Goal: Navigation & Orientation: Find specific page/section

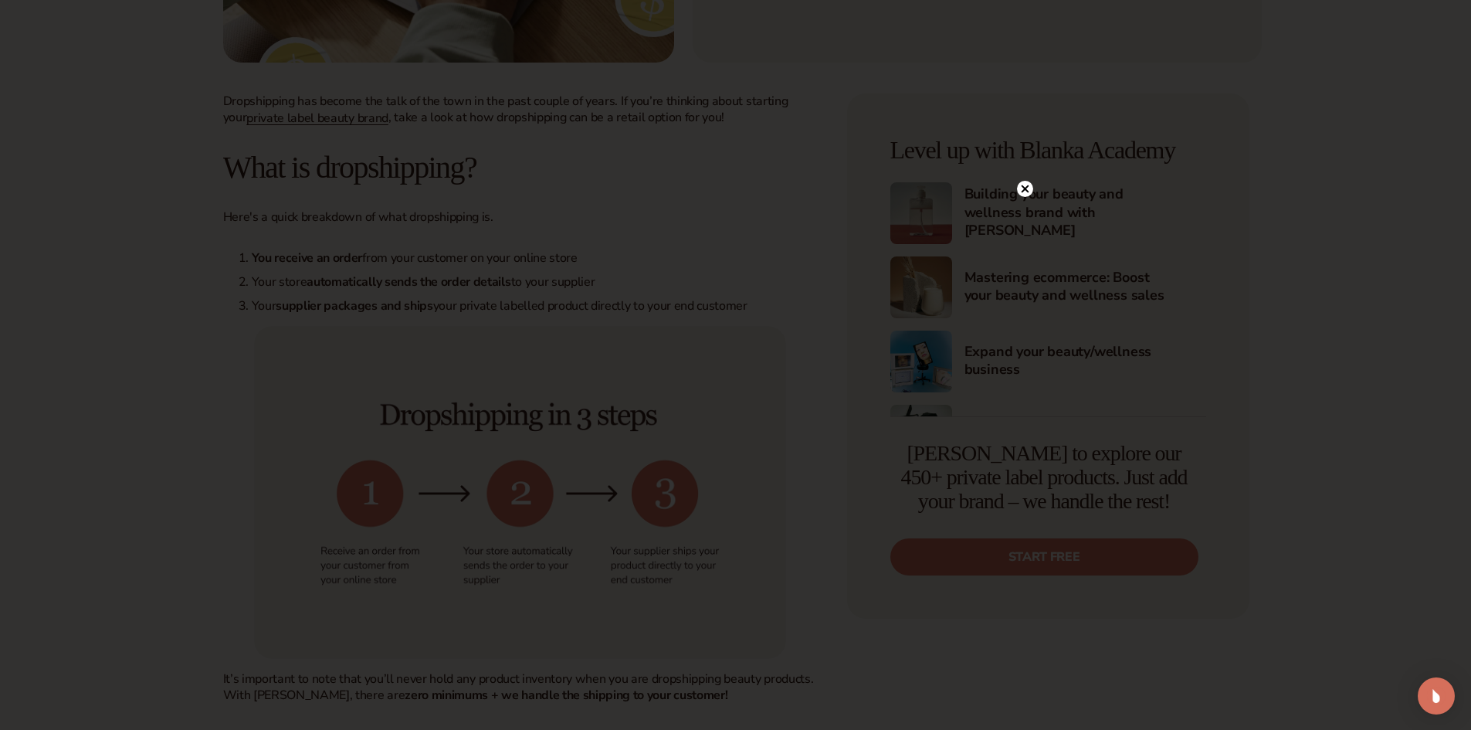
scroll to position [541, 0]
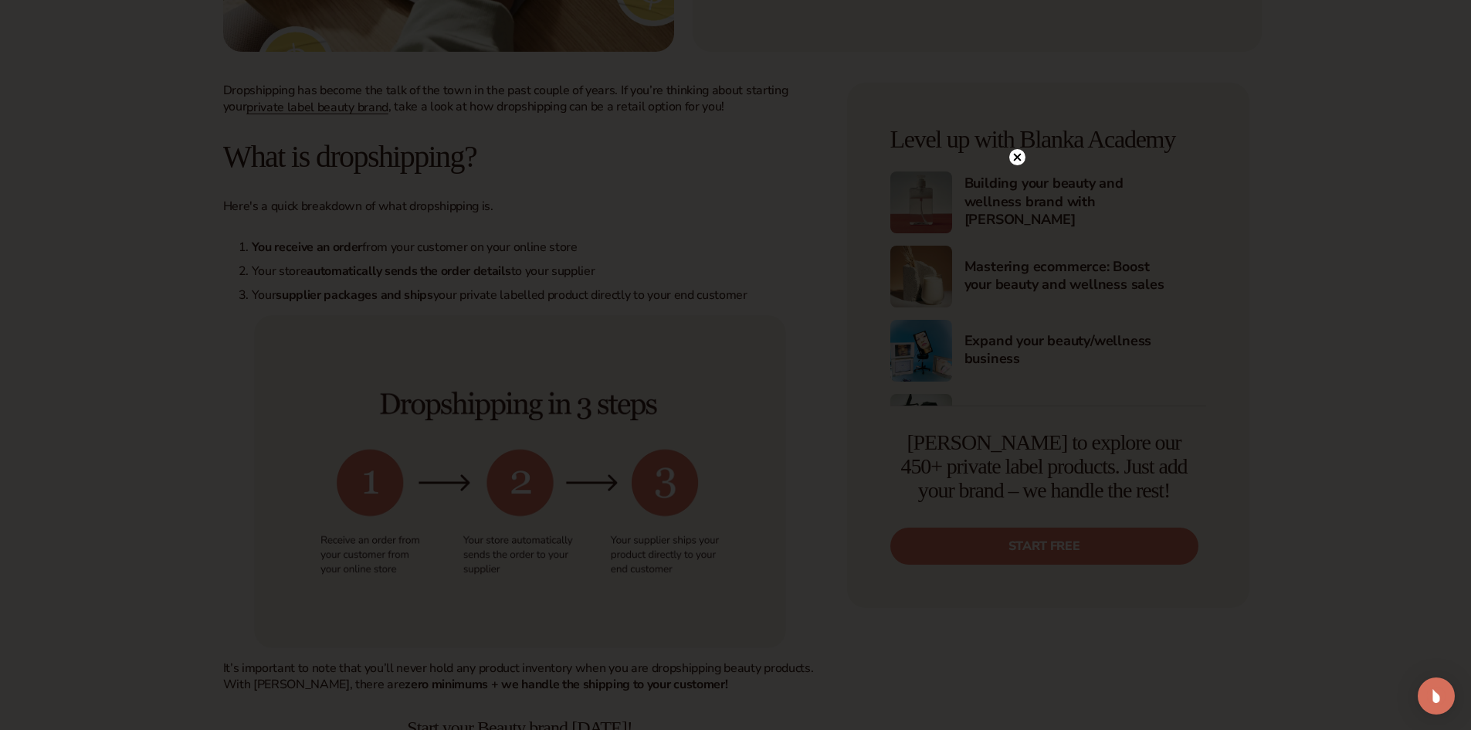
click at [1015, 160] on icon at bounding box center [1017, 158] width 8 height 8
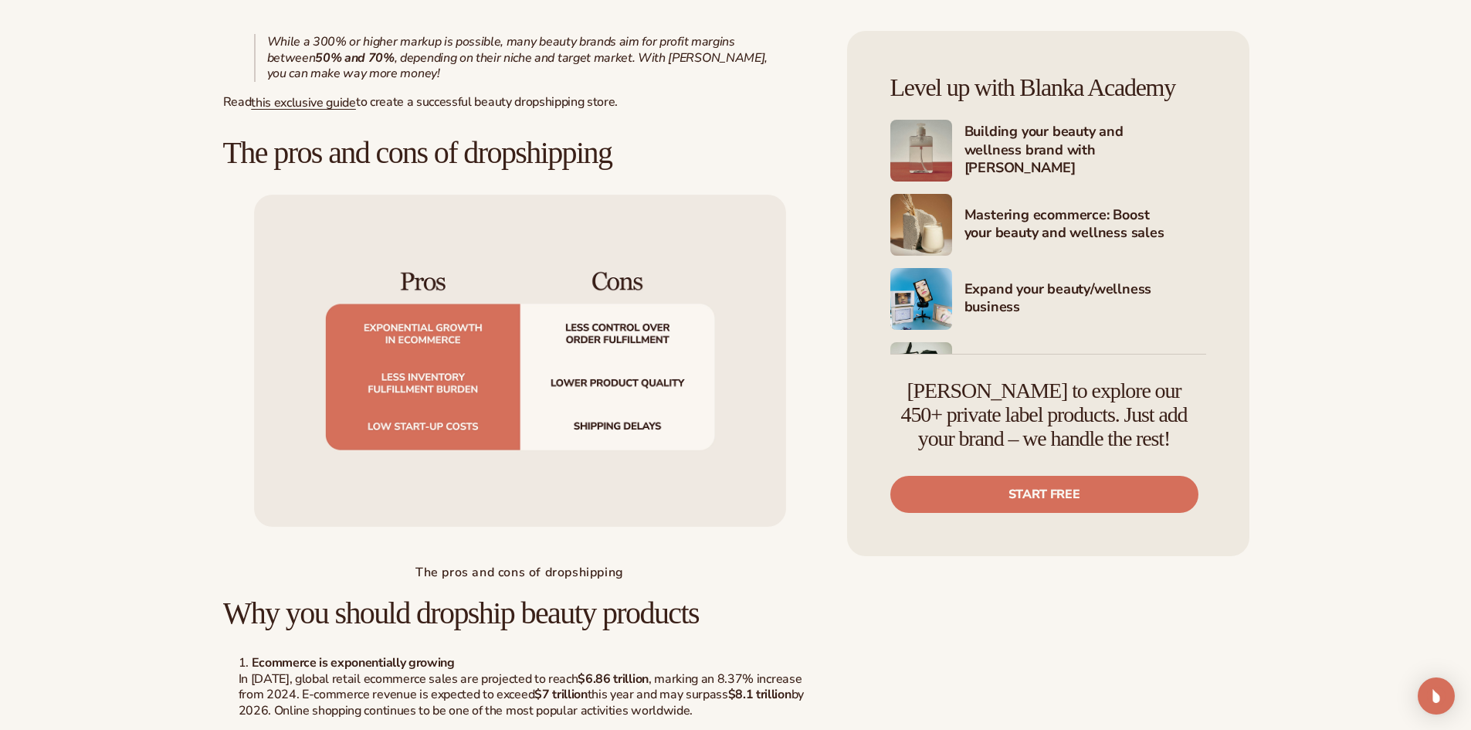
scroll to position [1853, 0]
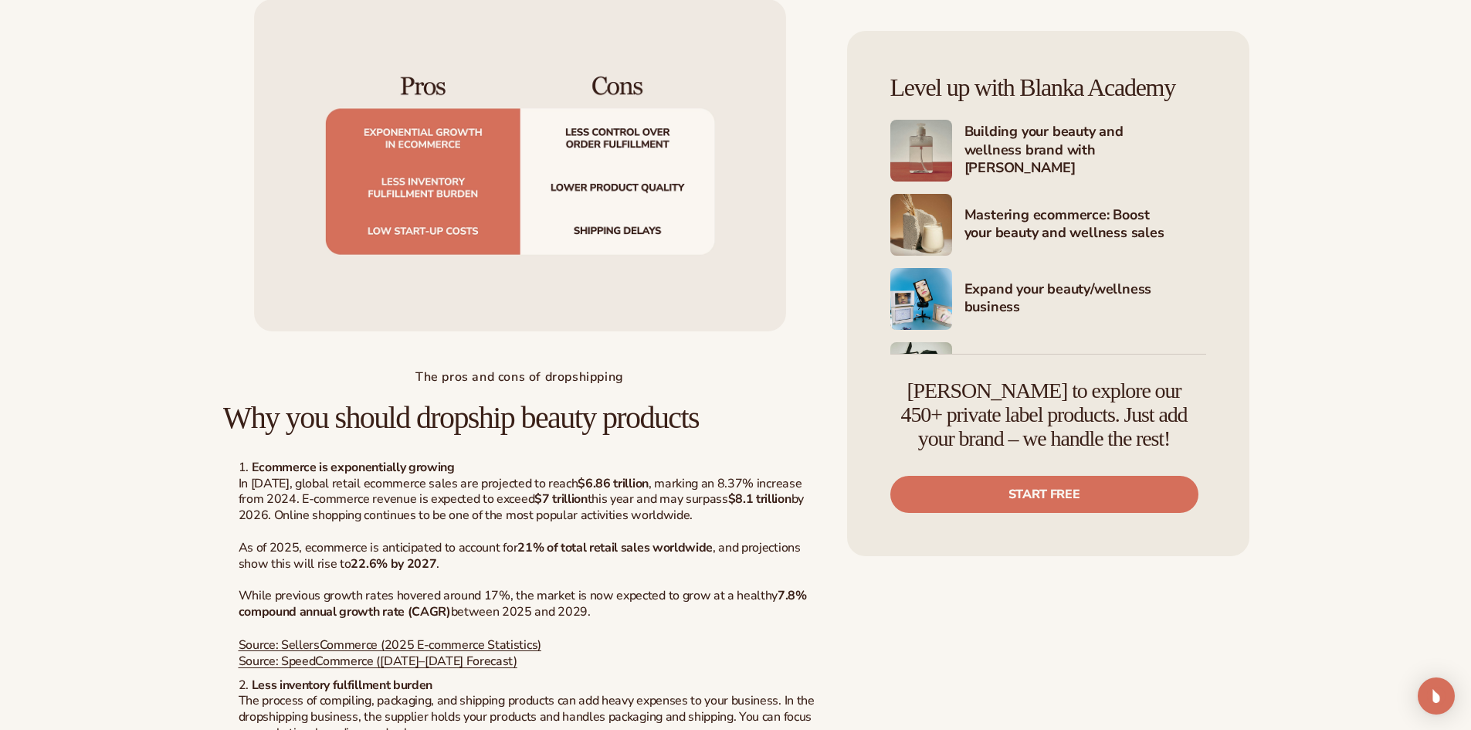
click at [659, 192] on img at bounding box center [520, 165] width 532 height 333
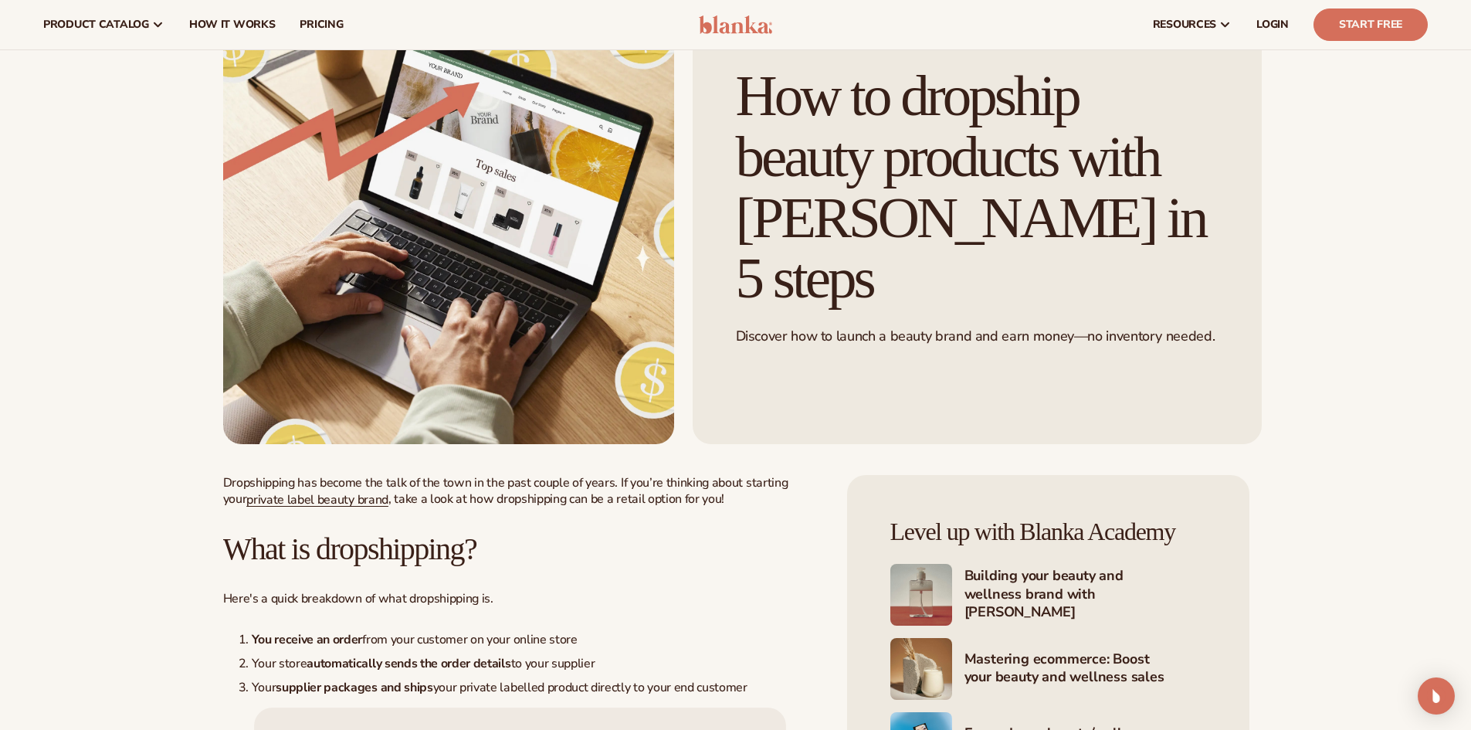
scroll to position [0, 0]
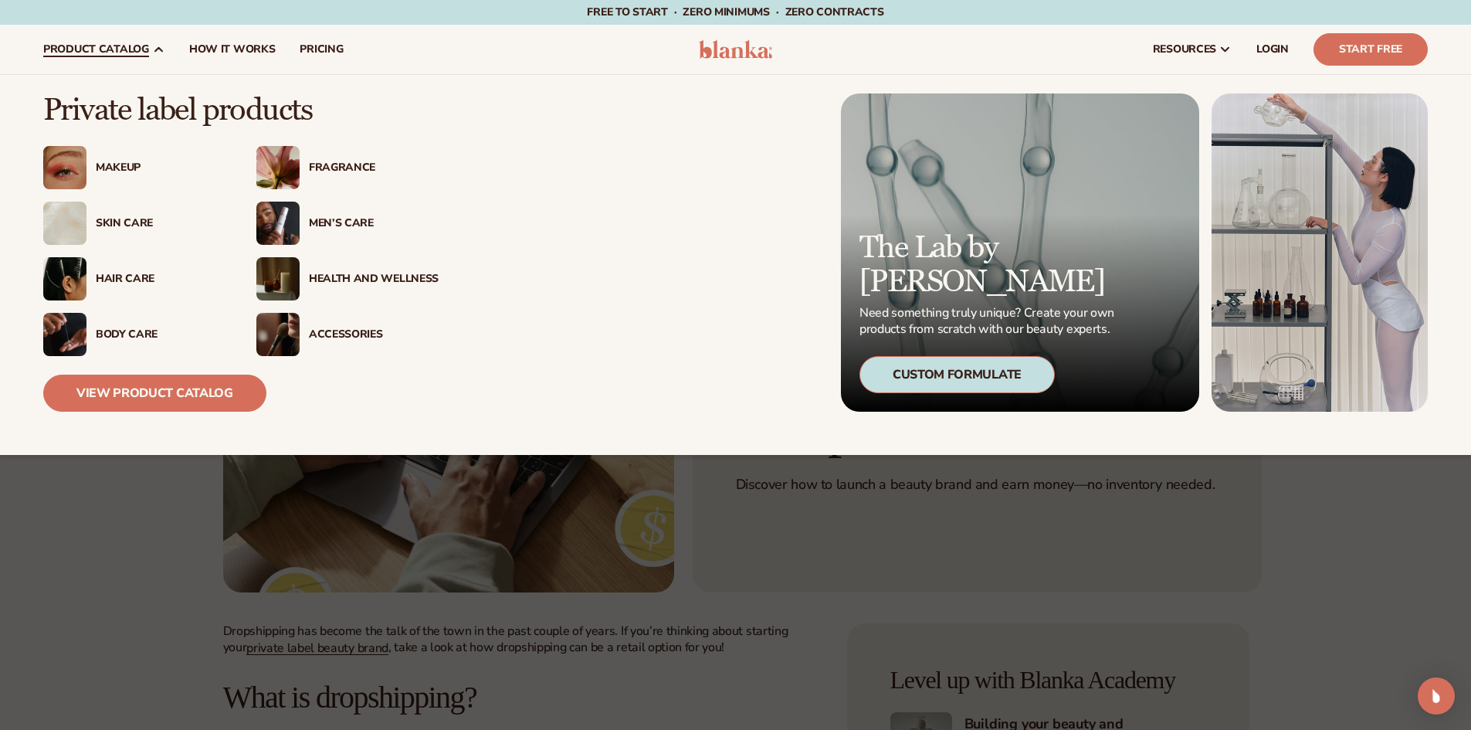
click at [152, 44] on icon at bounding box center [158, 49] width 12 height 12
click at [120, 164] on div "Makeup" at bounding box center [161, 167] width 130 height 13
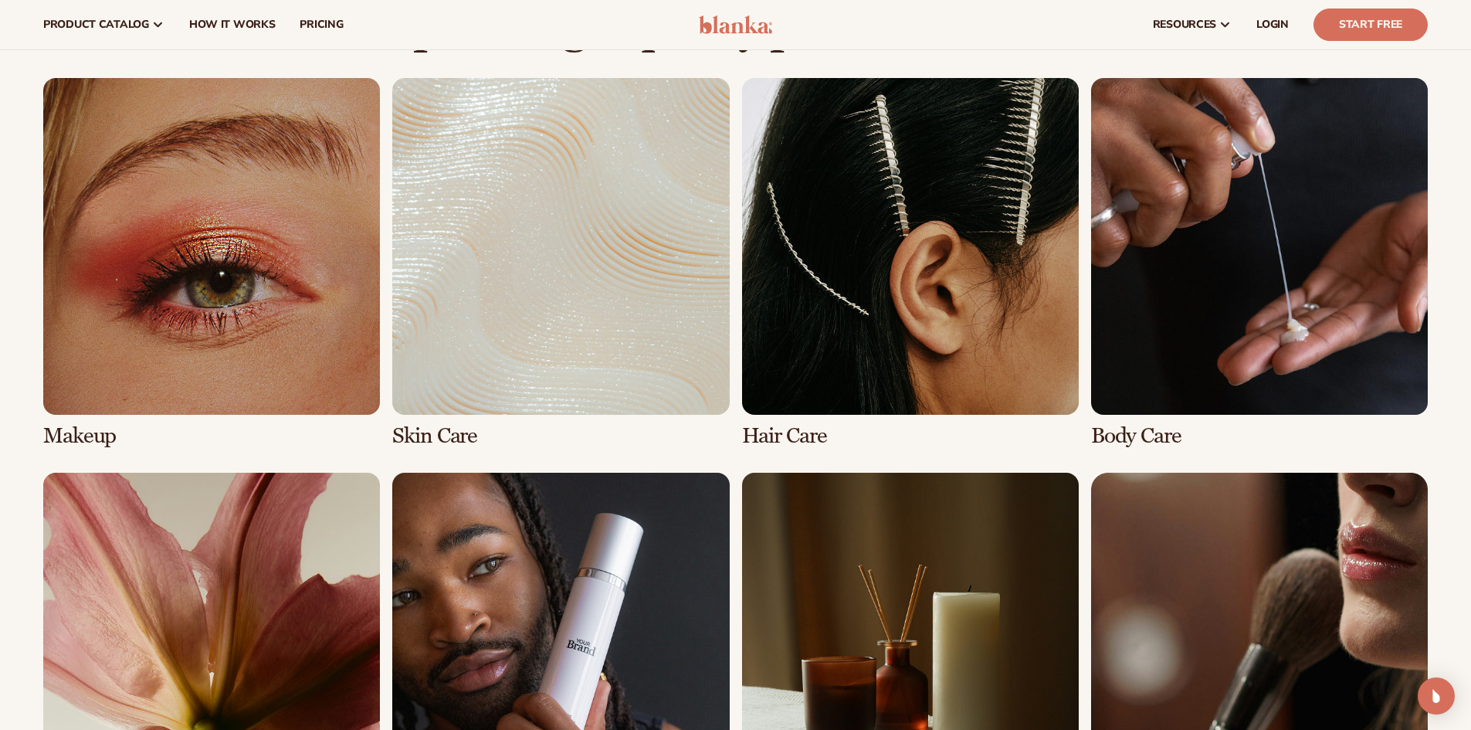
scroll to position [1081, 0]
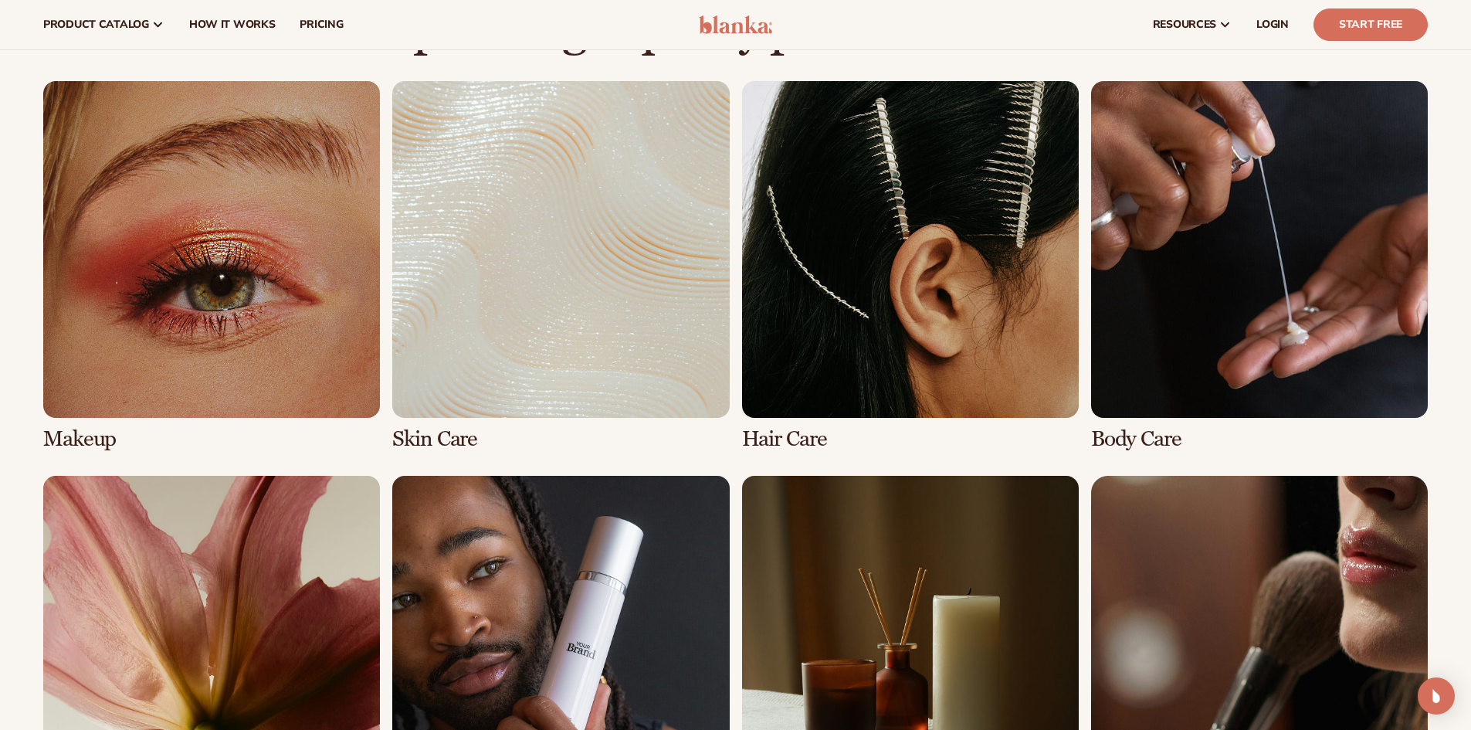
click at [888, 294] on link "3 / 8" at bounding box center [910, 266] width 337 height 370
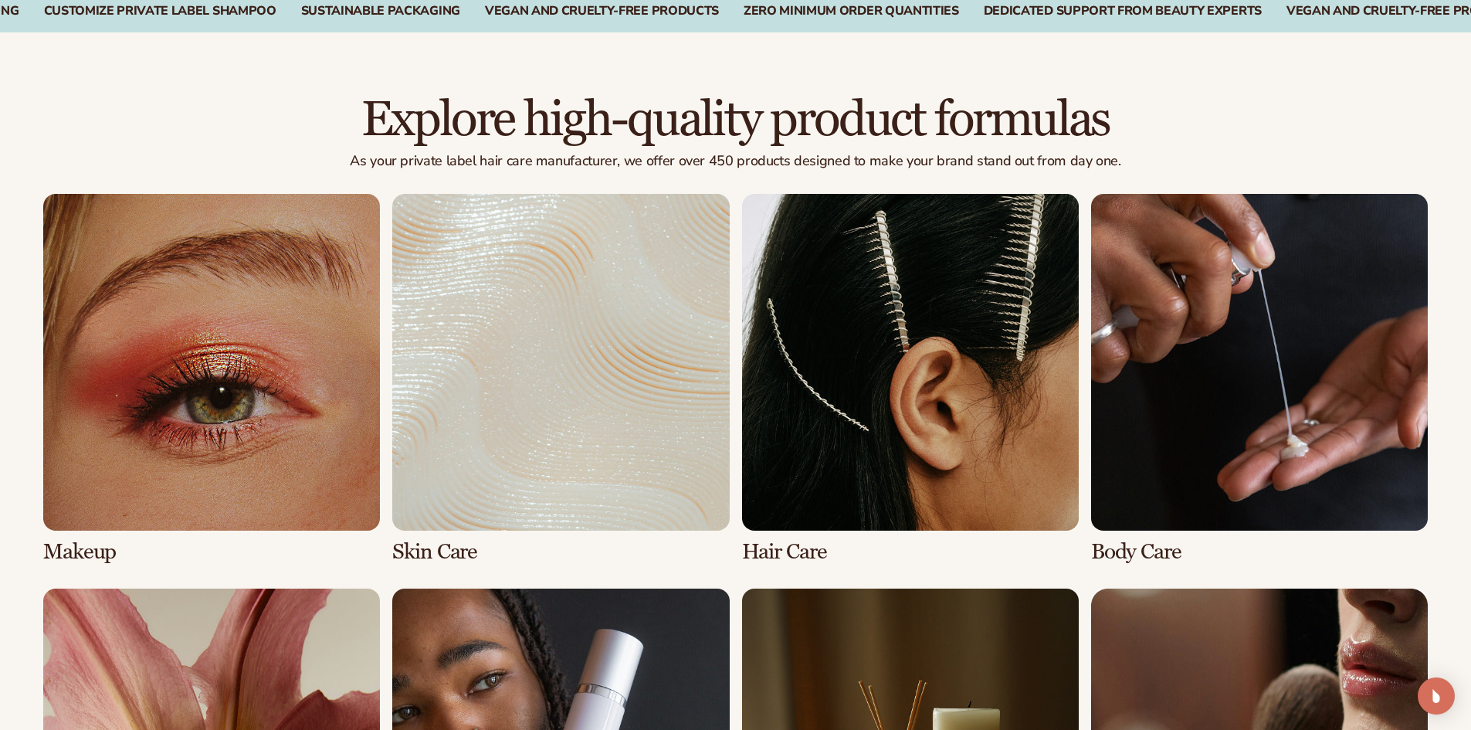
scroll to position [1158, 0]
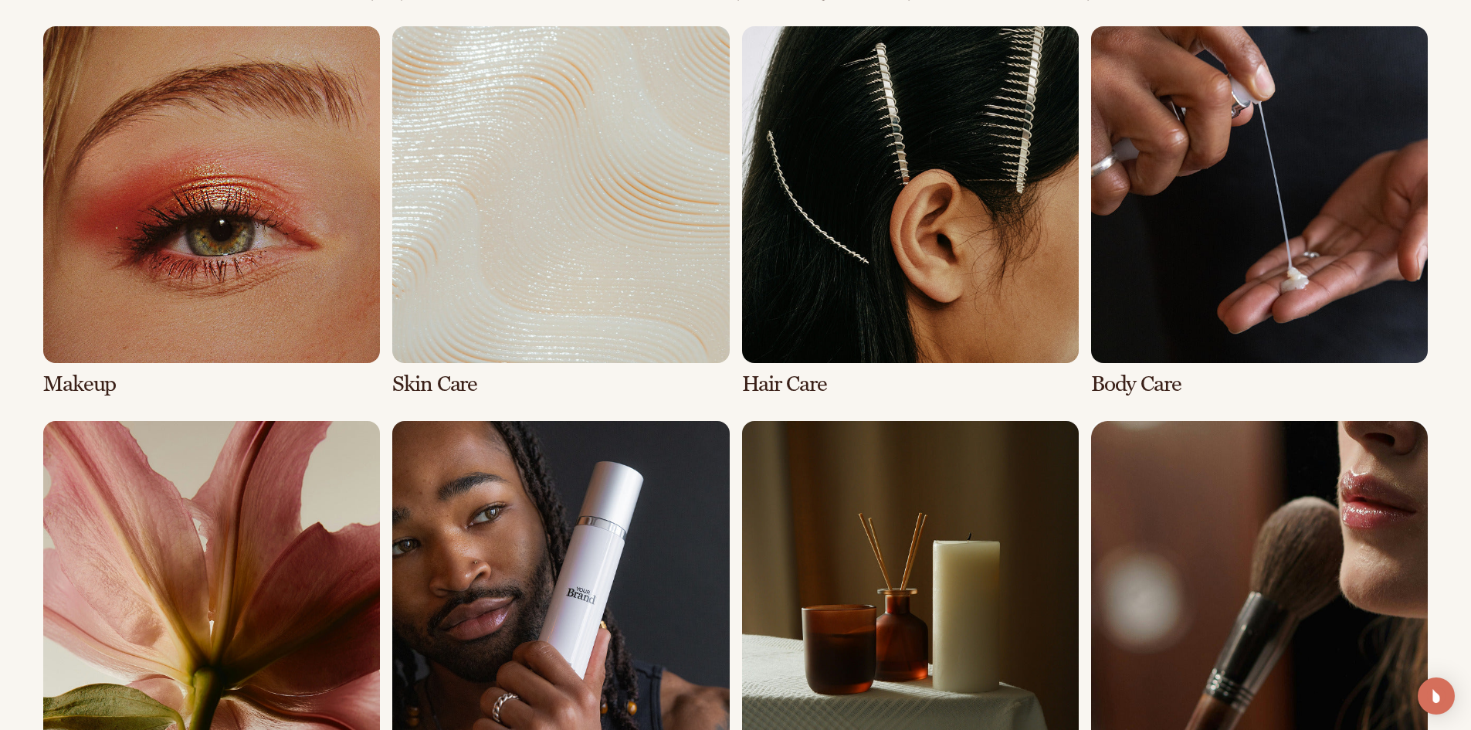
click at [788, 380] on link "3 / 8" at bounding box center [910, 211] width 337 height 370
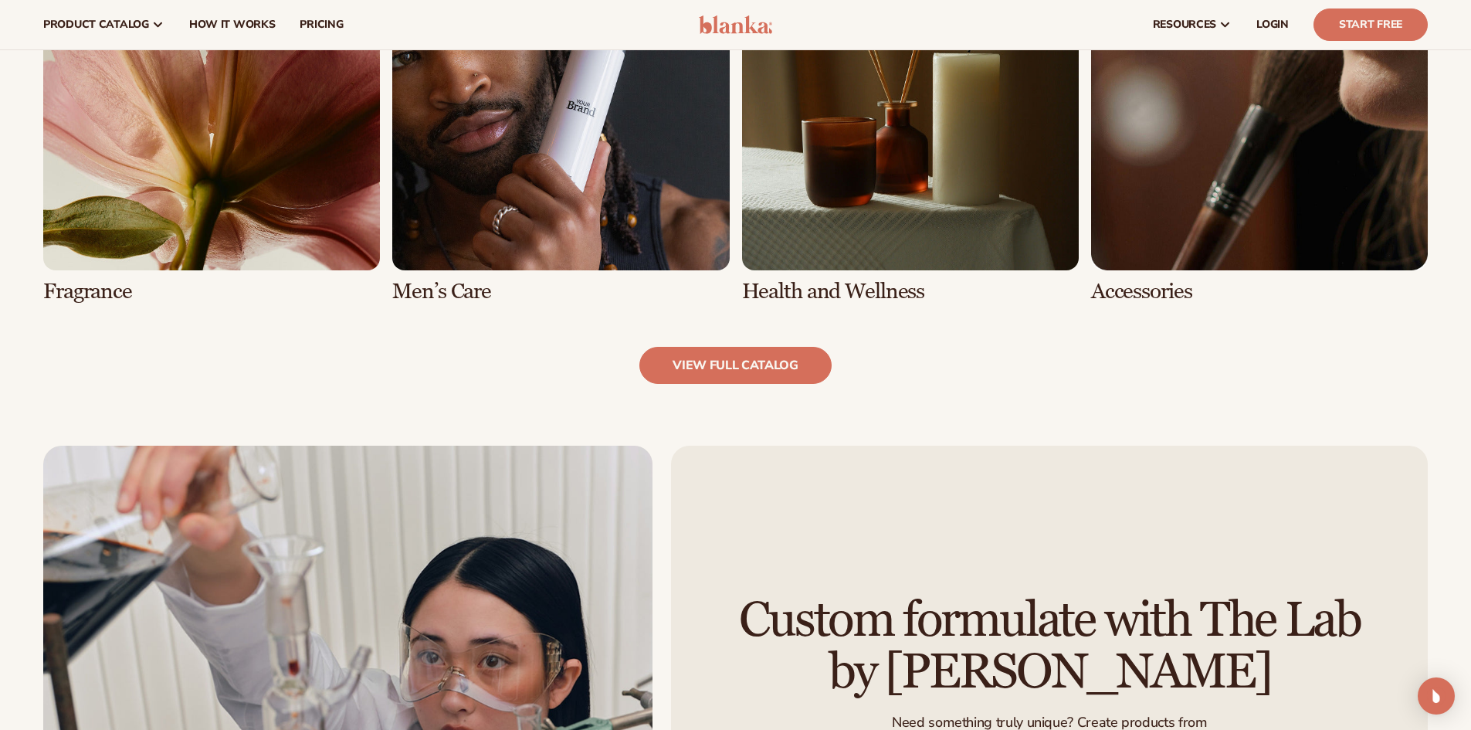
scroll to position [1390, 0]
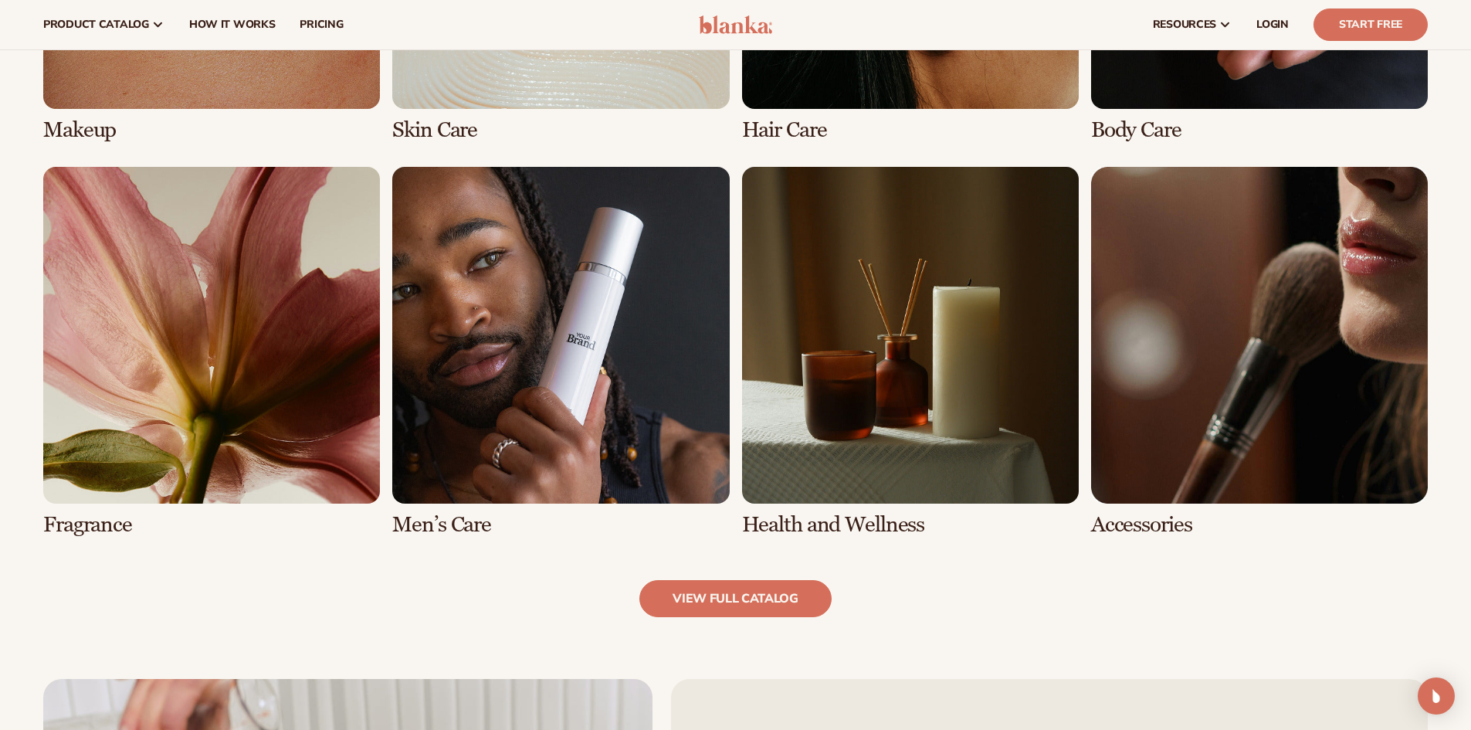
click at [1117, 510] on link "8 / 8" at bounding box center [1259, 352] width 337 height 370
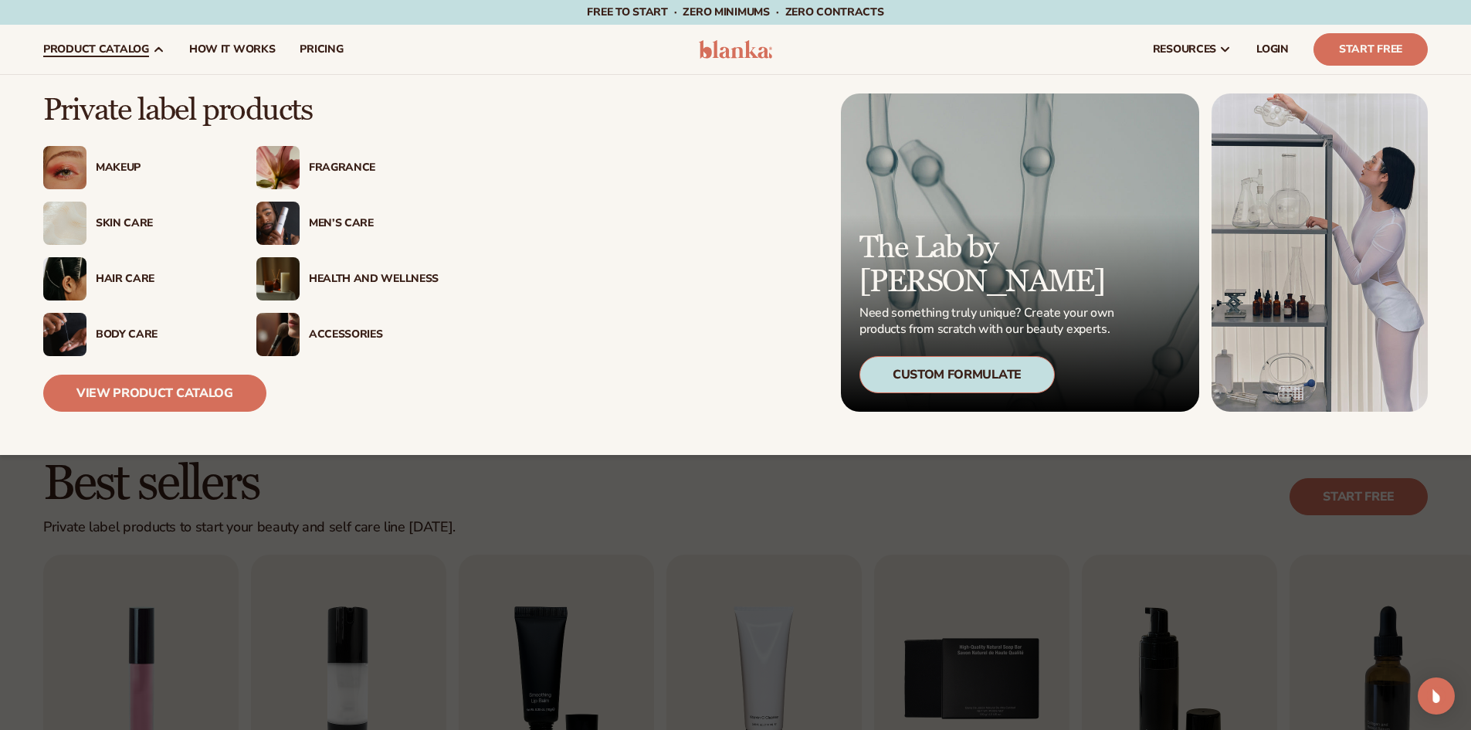
click at [341, 164] on div "Fragrance" at bounding box center [374, 167] width 130 height 13
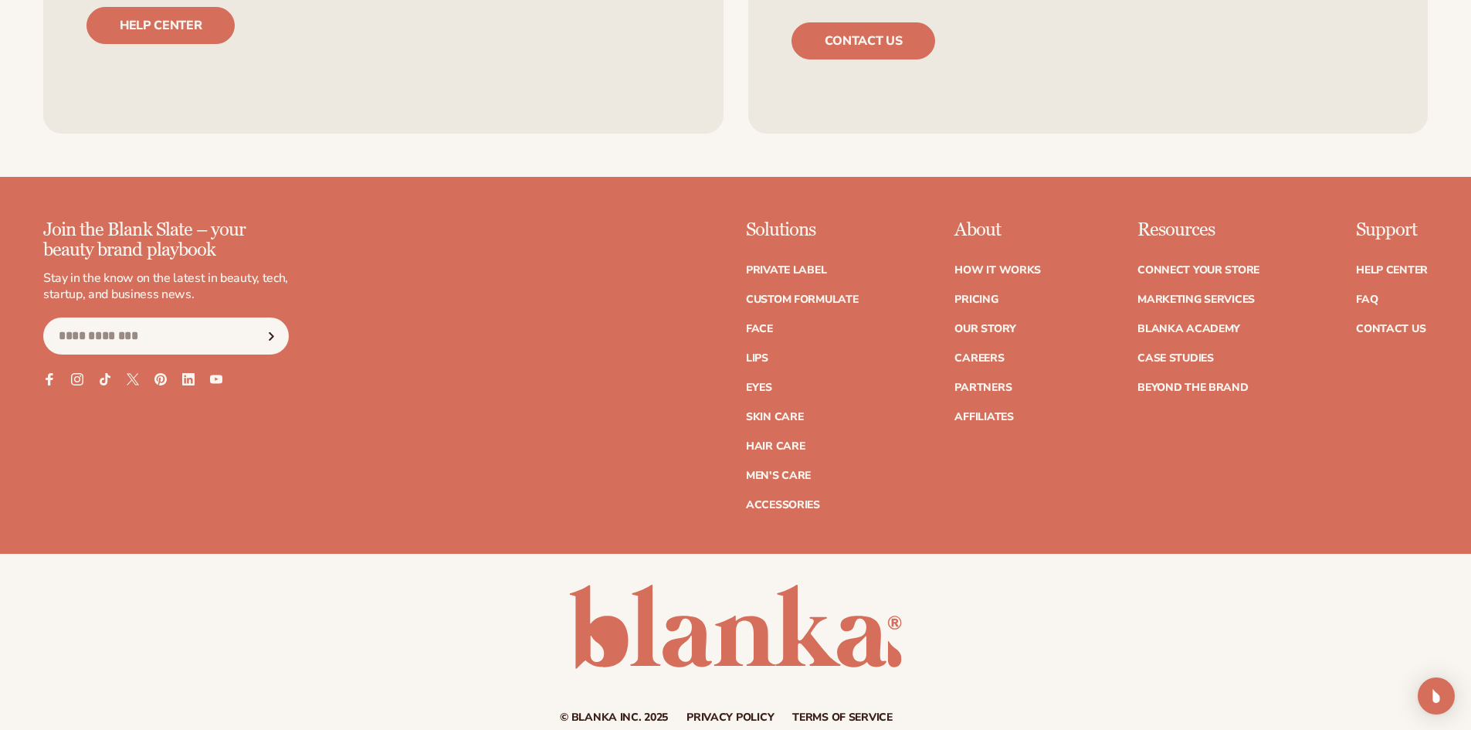
scroll to position [3026, 0]
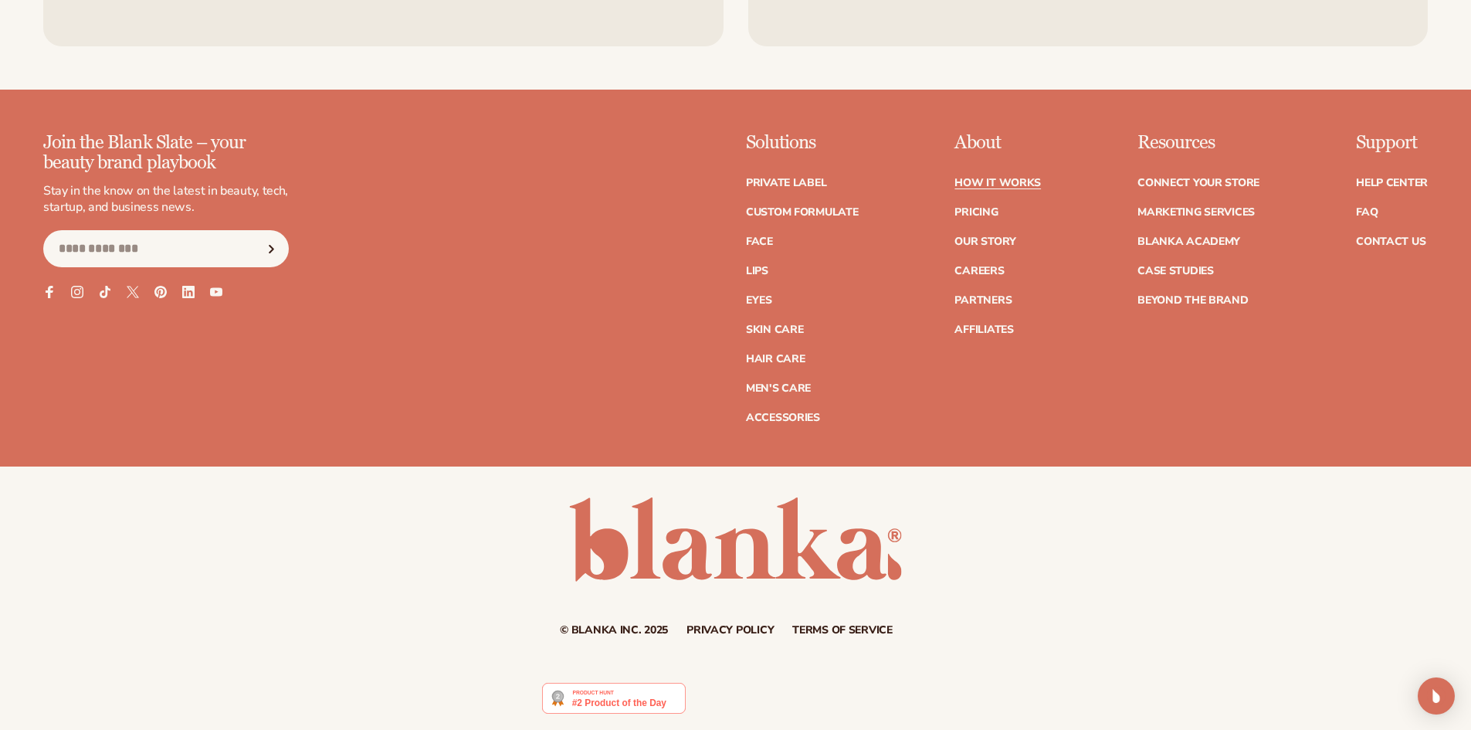
click at [1003, 178] on link "How It Works" at bounding box center [997, 183] width 86 height 11
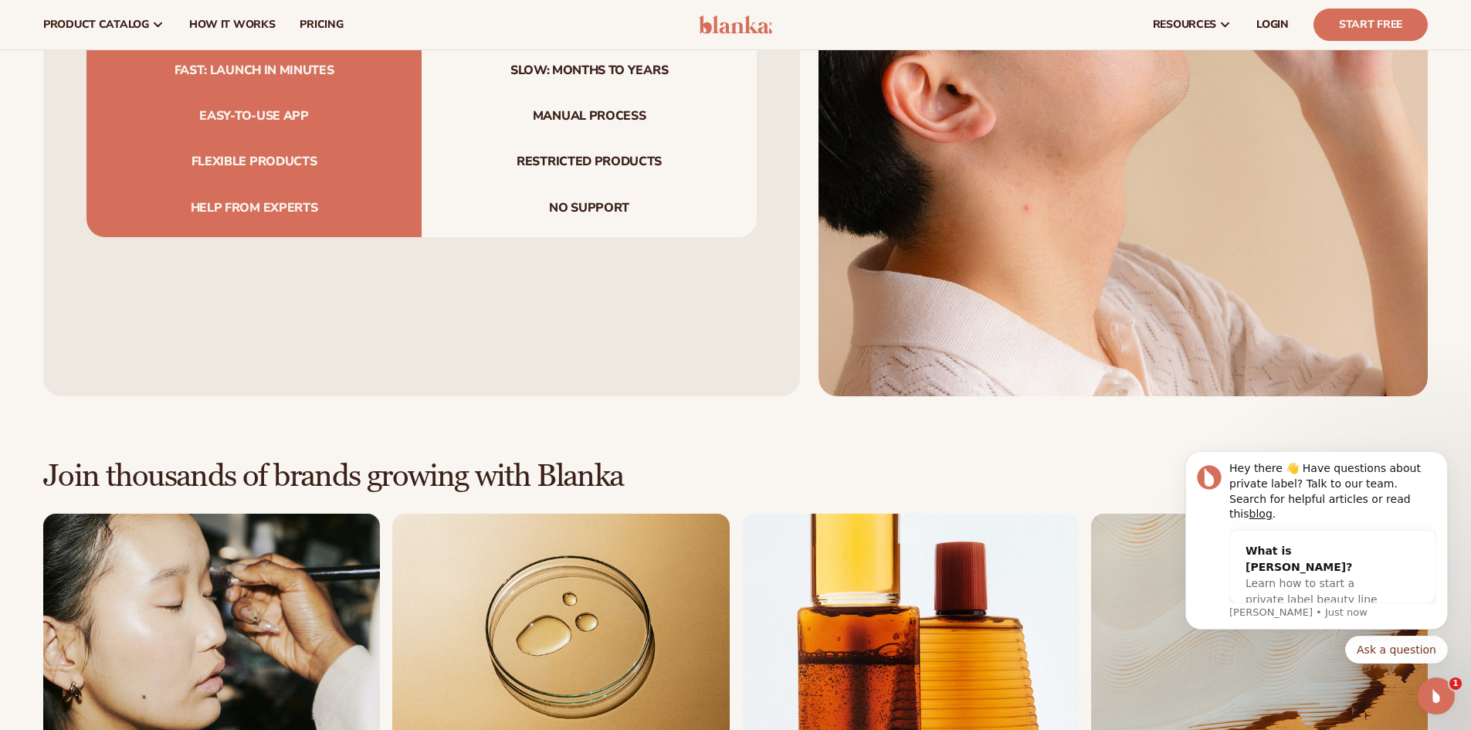
scroll to position [2085, 0]
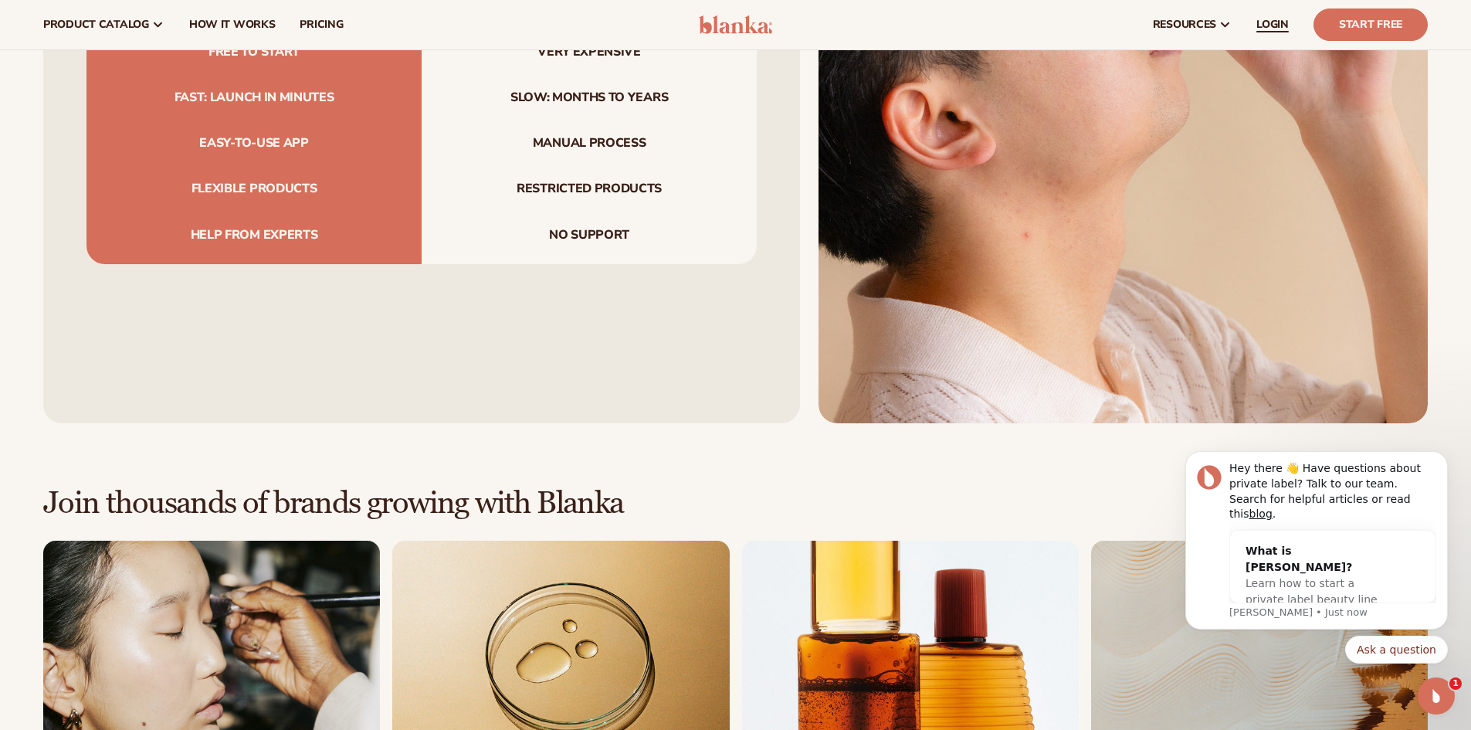
click at [1285, 20] on span "LOGIN" at bounding box center [1272, 25] width 32 height 12
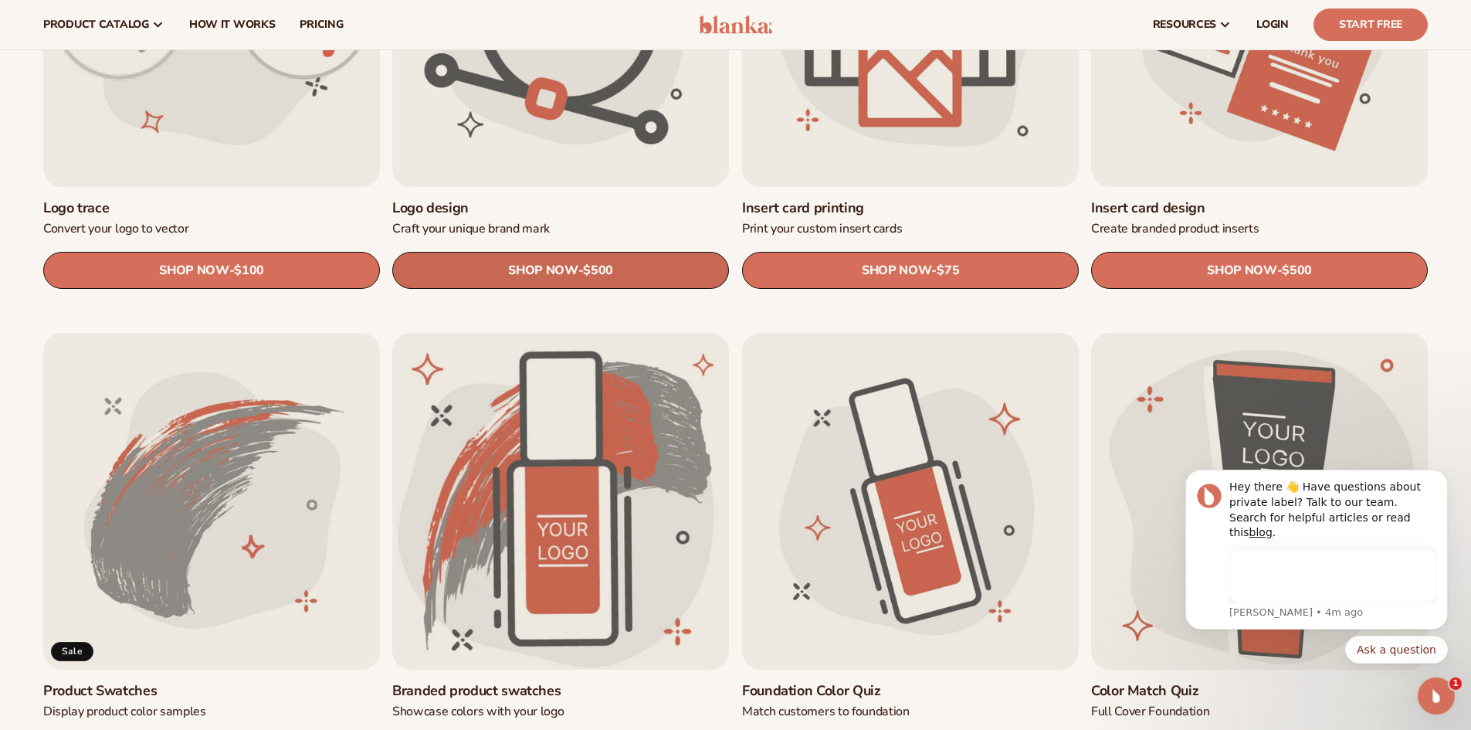
scroll to position [386, 0]
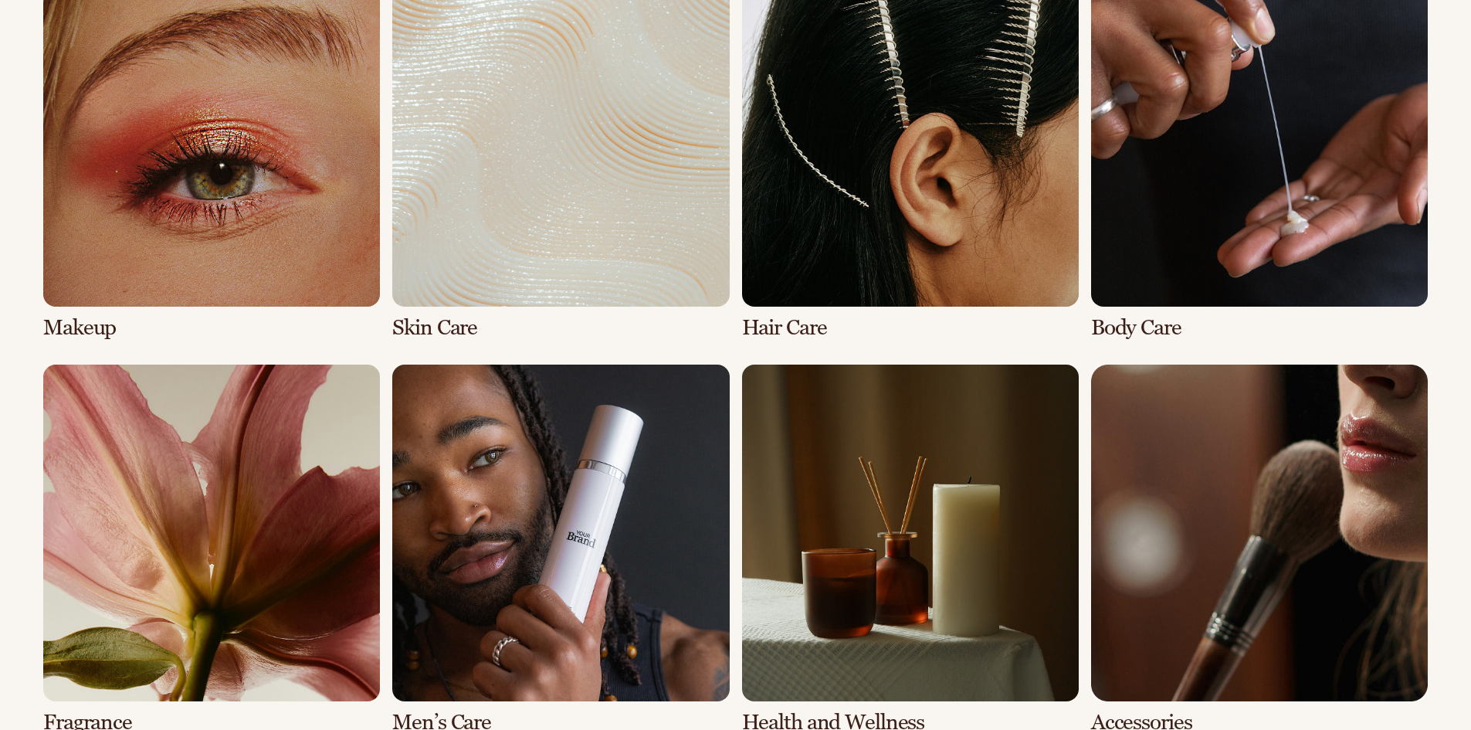
scroll to position [1305, 0]
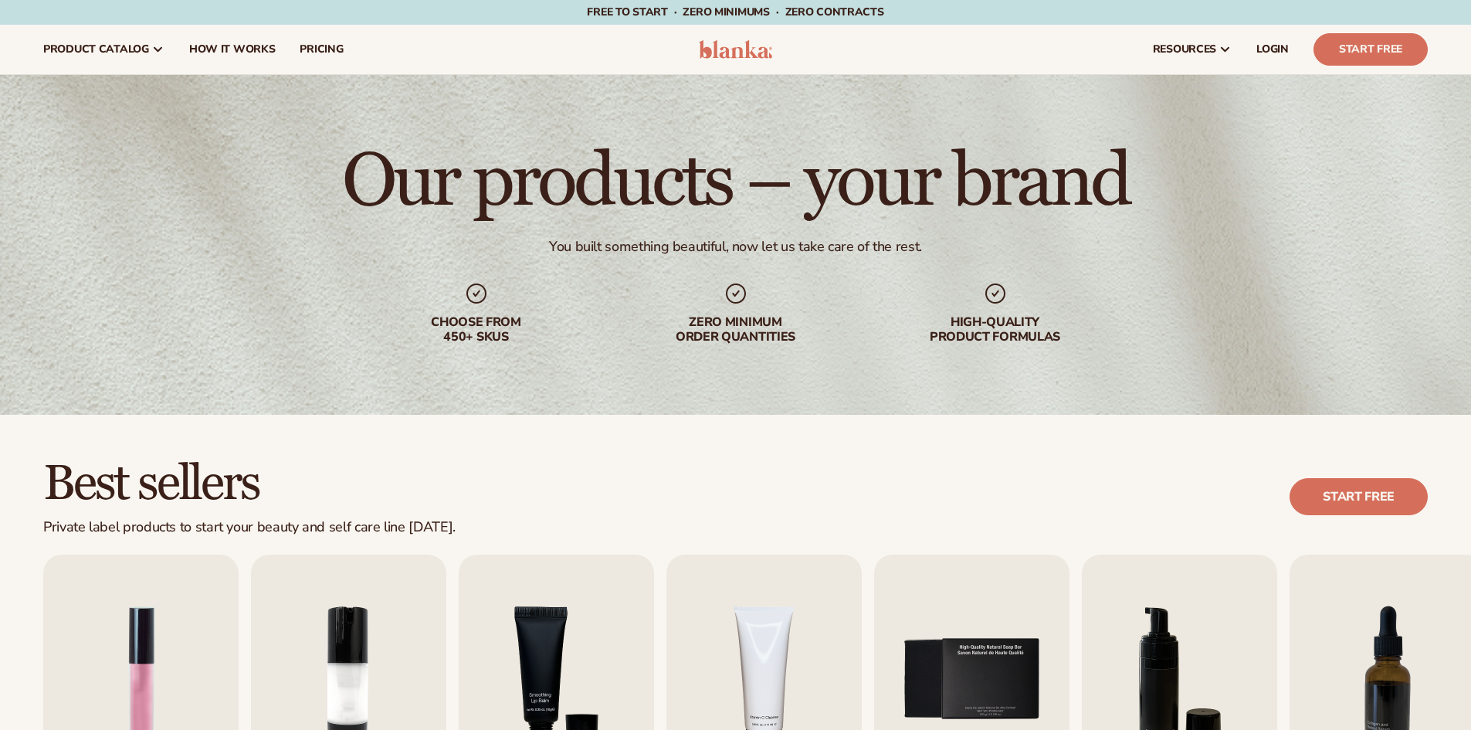
scroll to position [1073, 0]
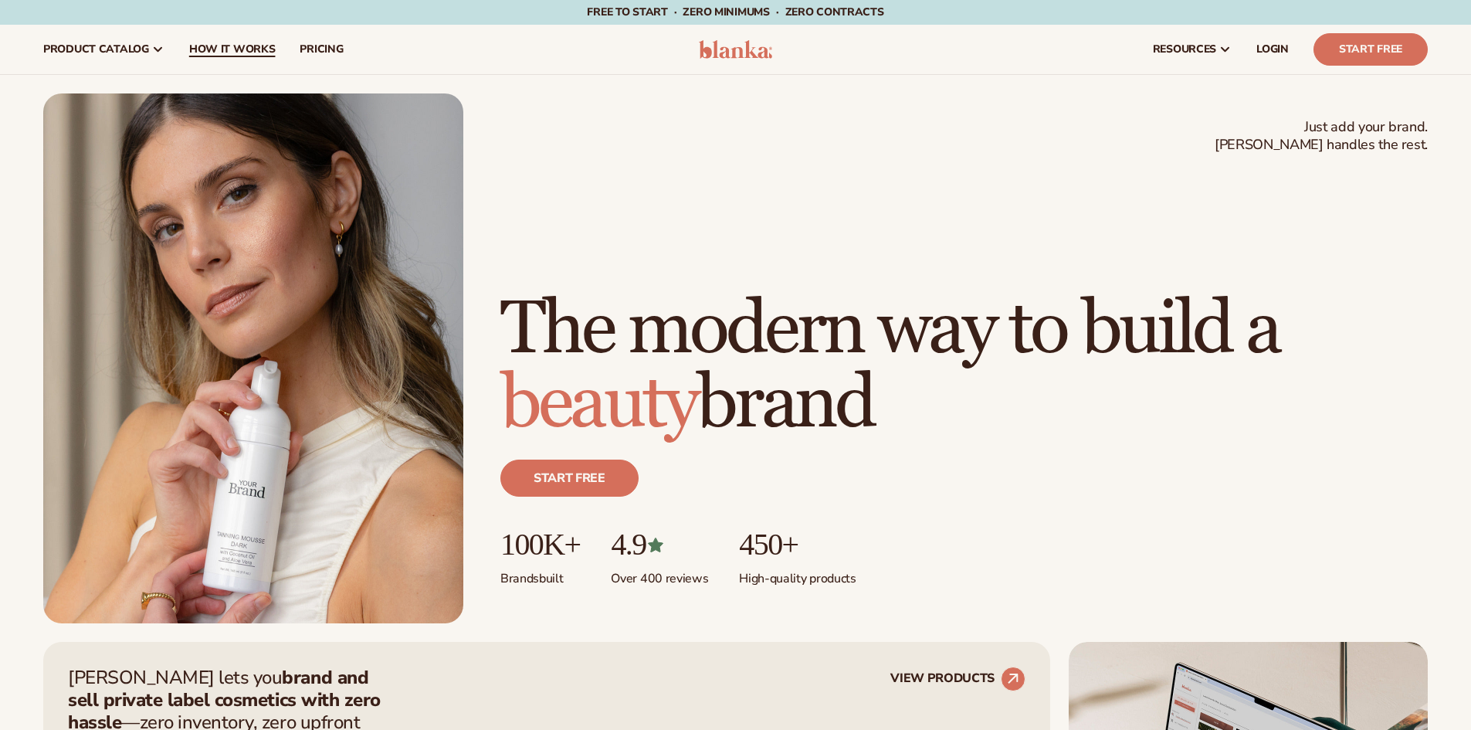
click at [253, 49] on span "How It Works" at bounding box center [232, 49] width 86 height 12
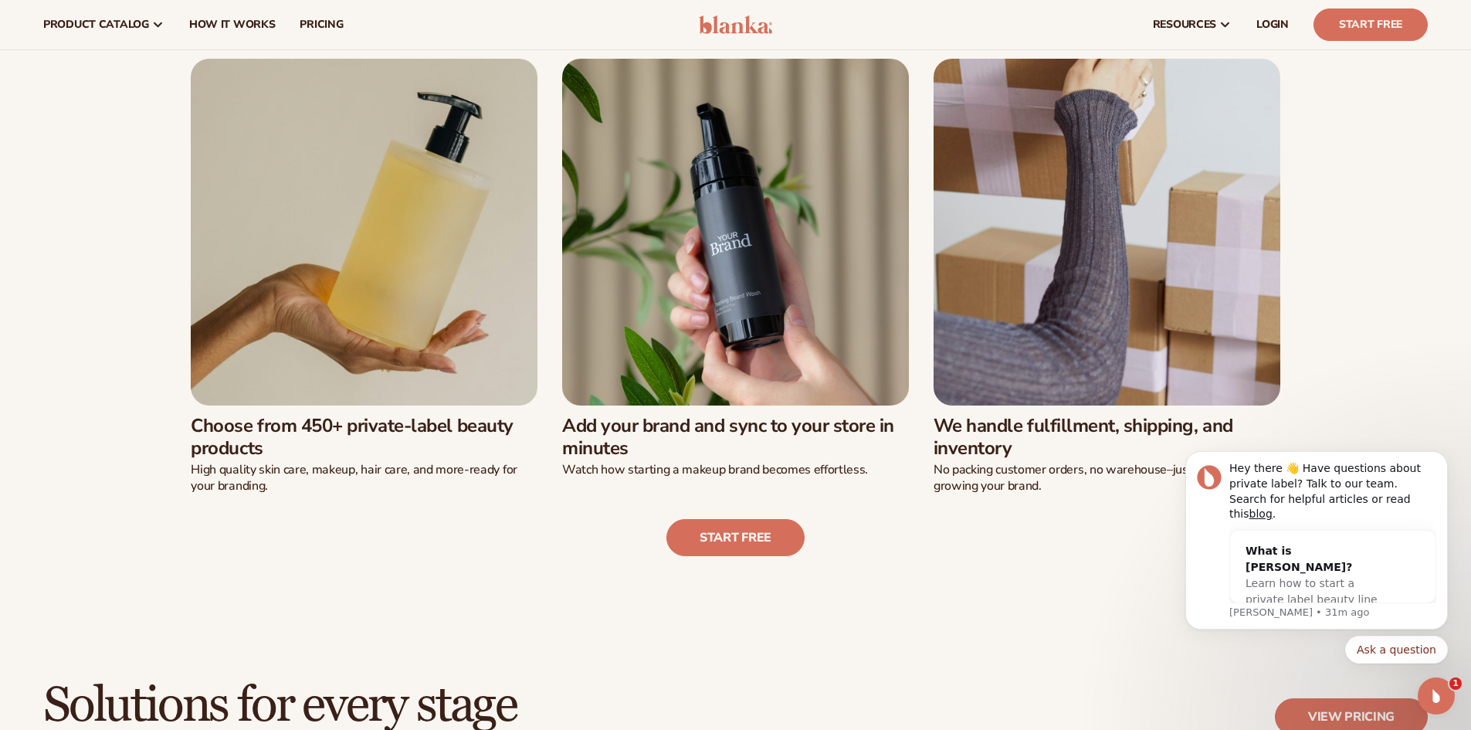
click at [1066, 528] on div "Start free" at bounding box center [735, 525] width 1385 height 62
click at [1439, 466] on button "Dismiss notification" at bounding box center [1443, 456] width 20 height 20
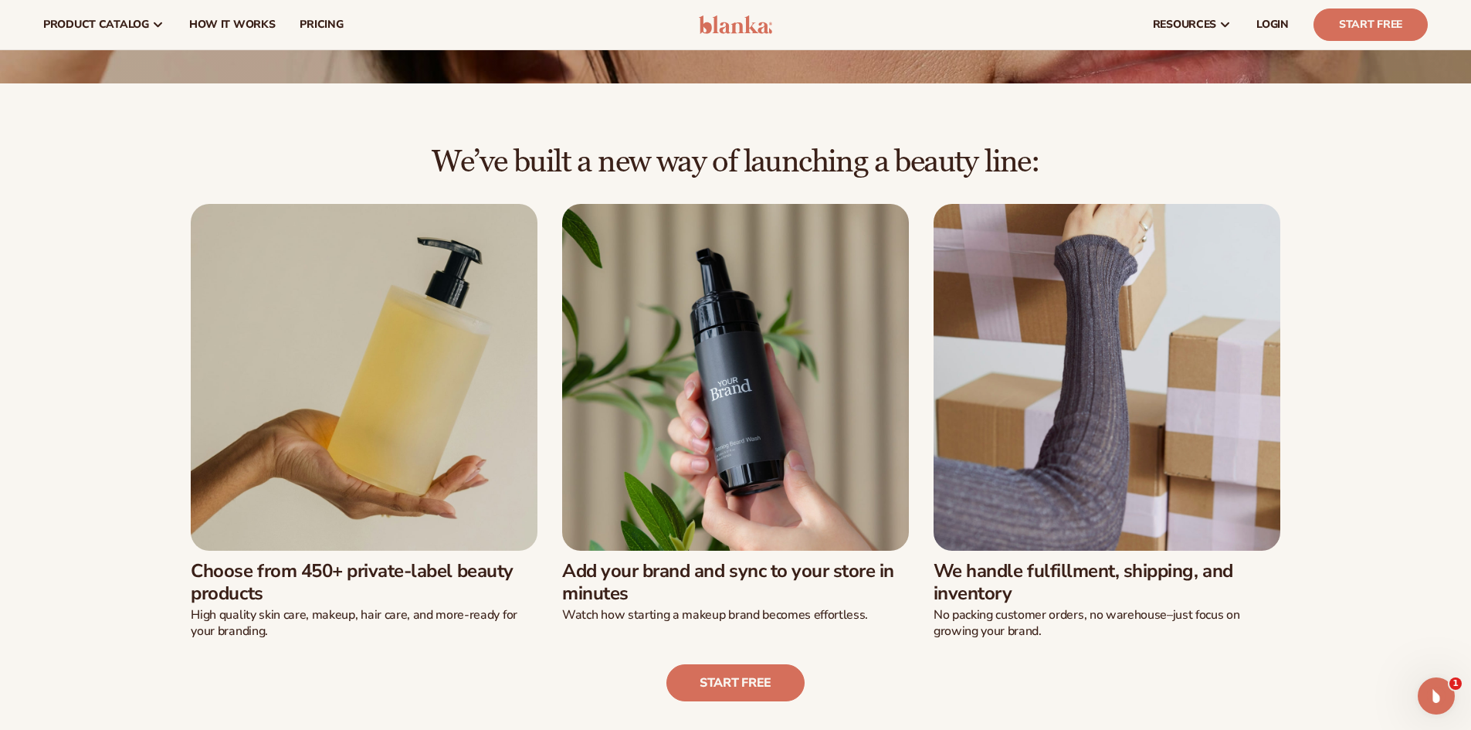
scroll to position [77, 0]
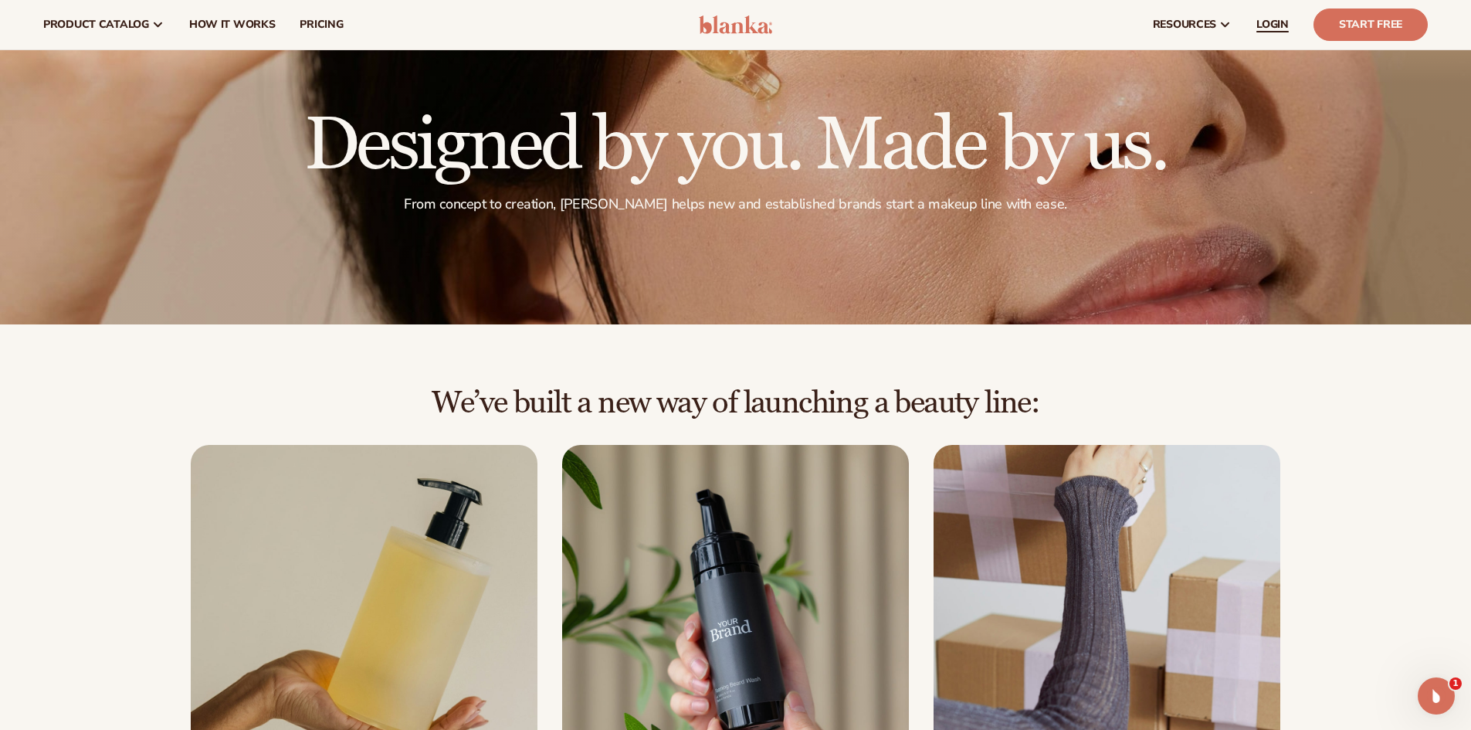
click at [1264, 28] on span "LOGIN" at bounding box center [1272, 25] width 32 height 12
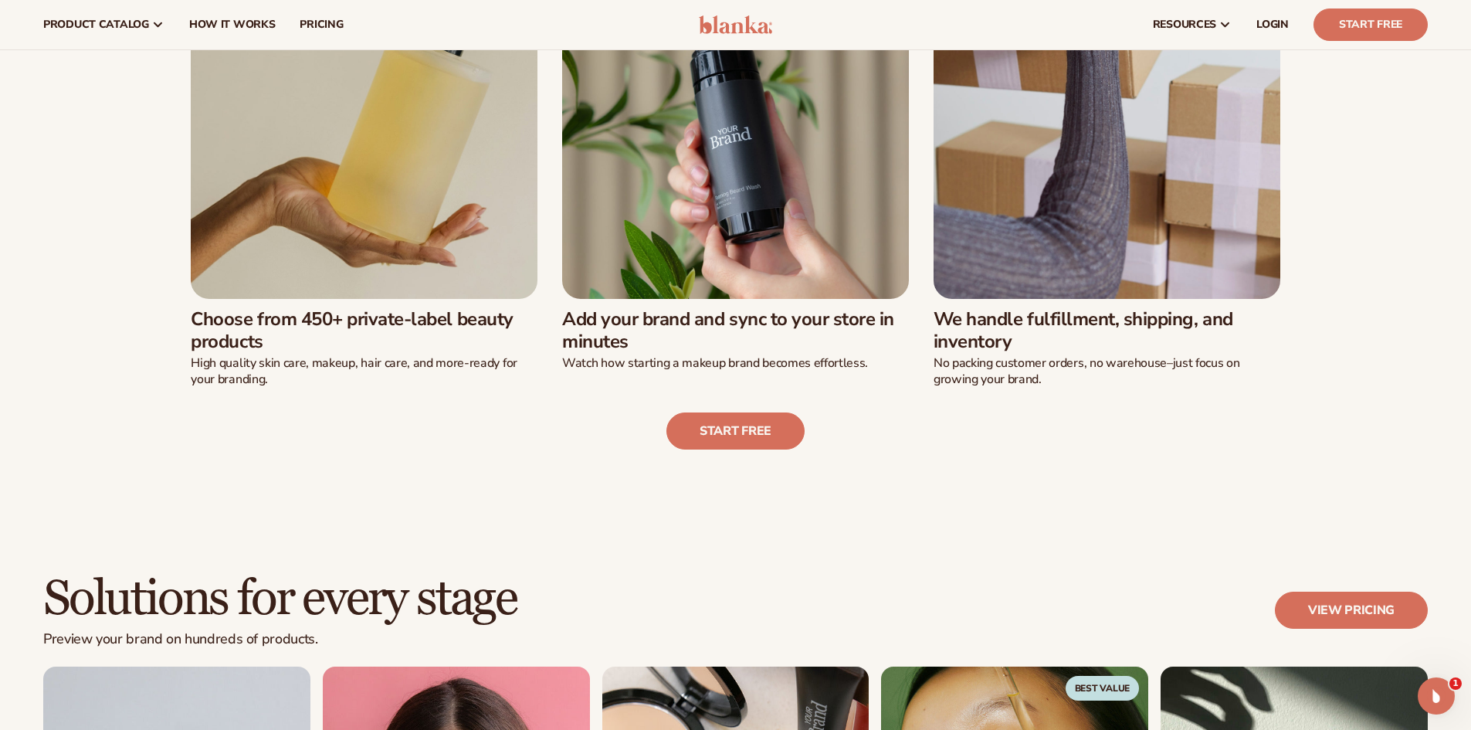
scroll to position [0, 0]
